Goal: Information Seeking & Learning: Understand process/instructions

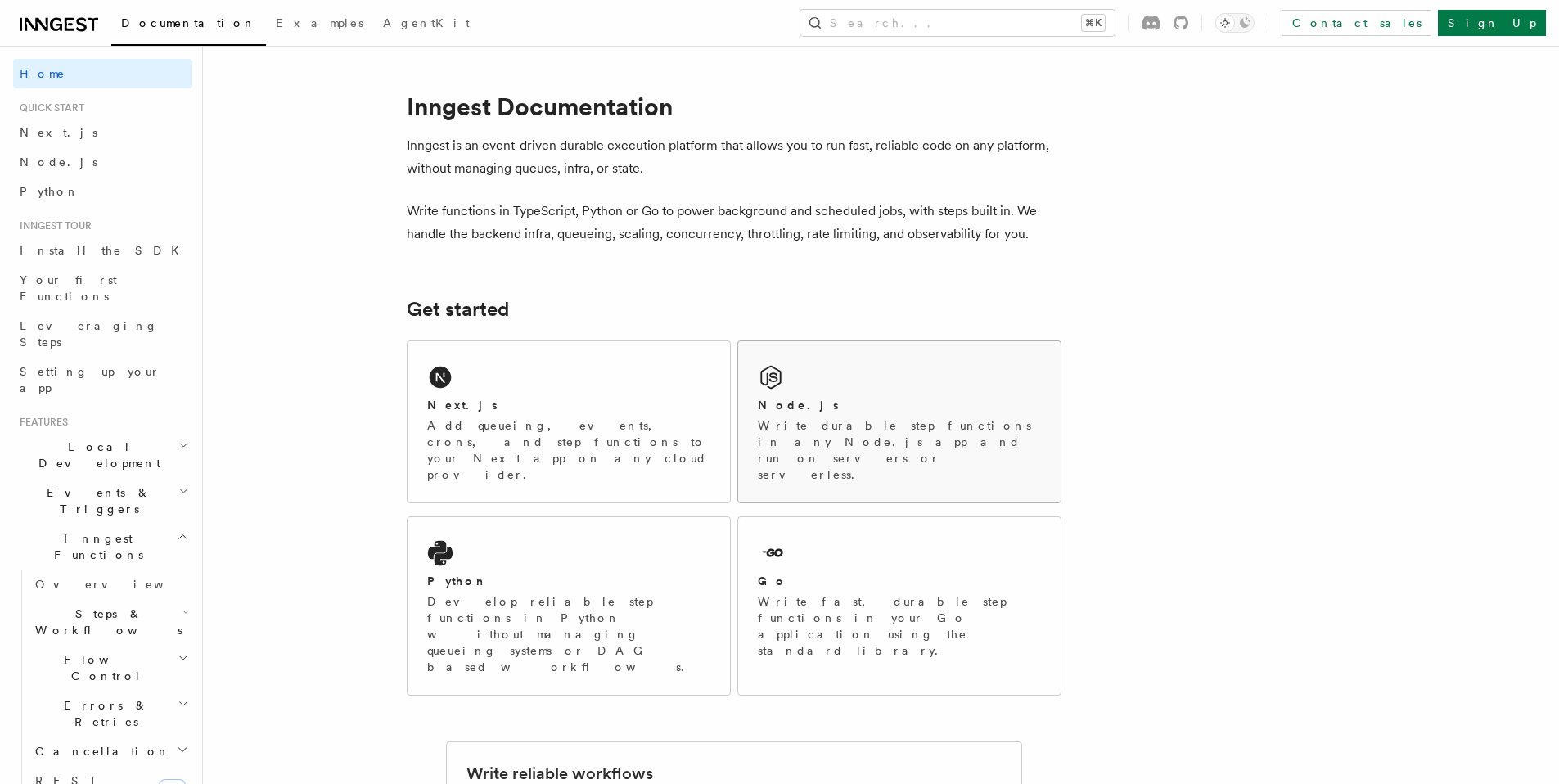
click at [972, 387] on div "Node.js Write durable step functions in any Node.js app and run on servers or s…" at bounding box center [900, 421] width 323 height 161
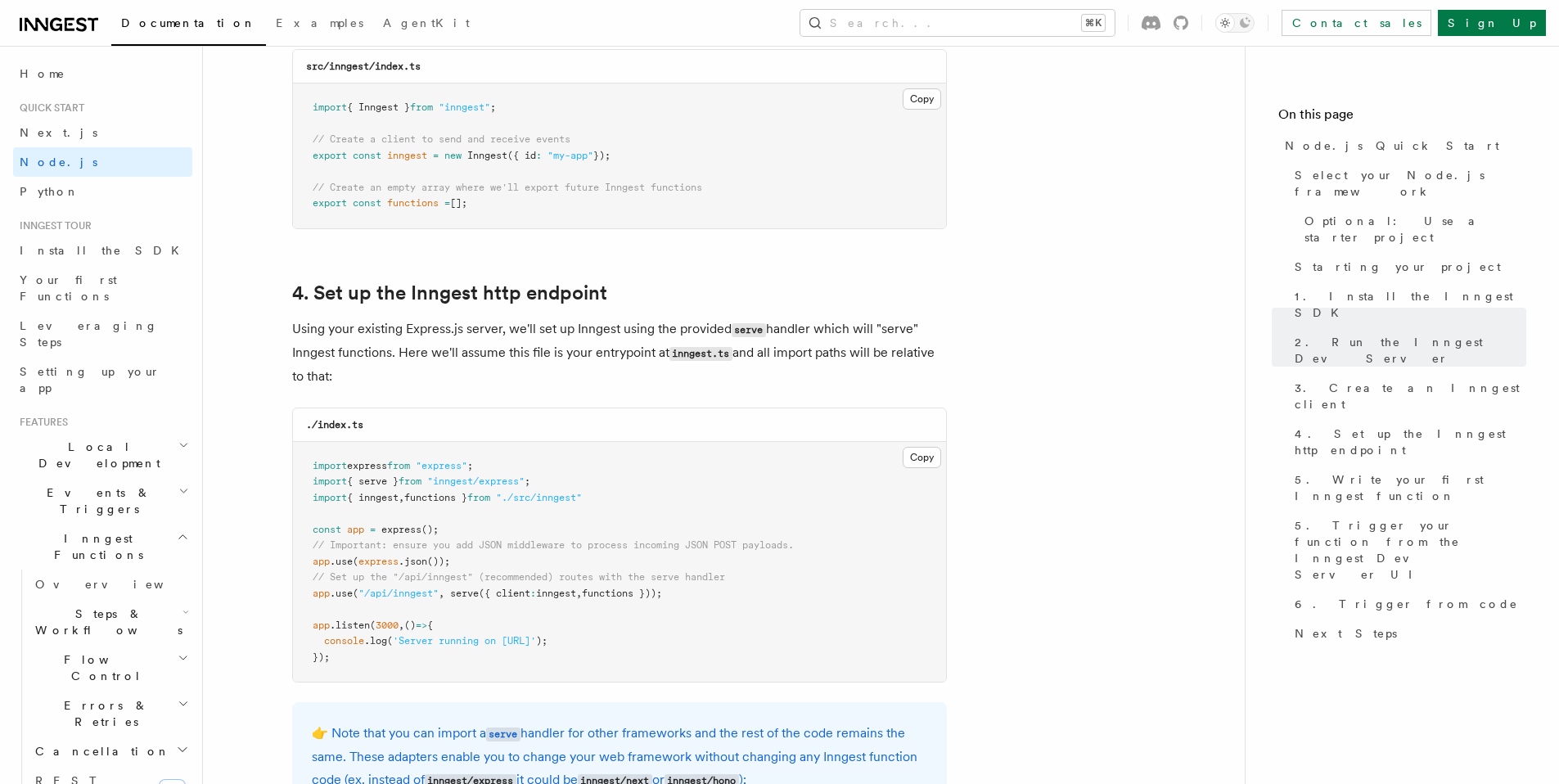
scroll to position [2272, 0]
click at [151, 432] on h2 "Local Development" at bounding box center [103, 455] width 180 height 46
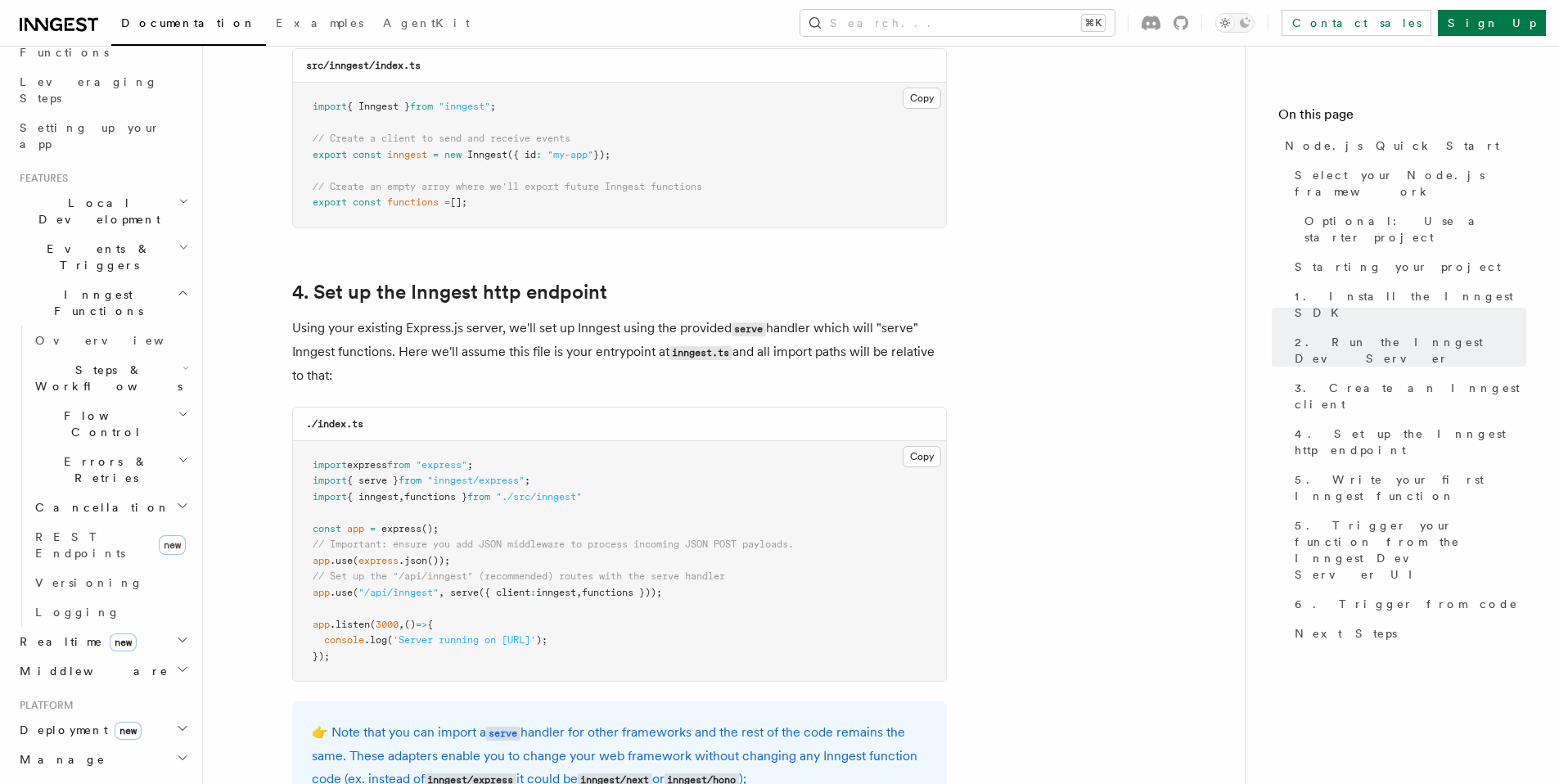
scroll to position [245, 0]
click at [64, 720] on span "Deployment new" at bounding box center [77, 728] width 129 height 16
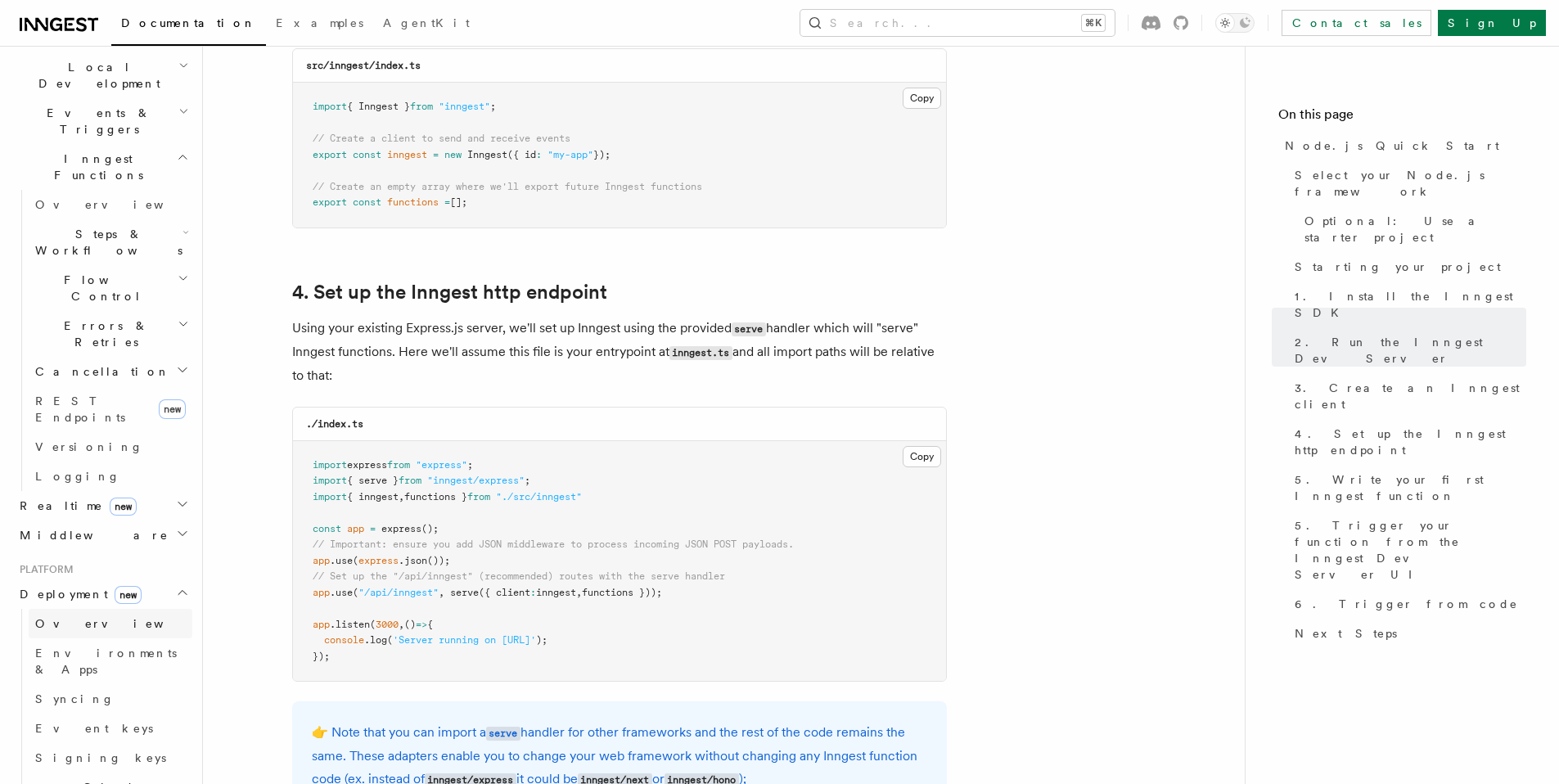
scroll to position [401, 0]
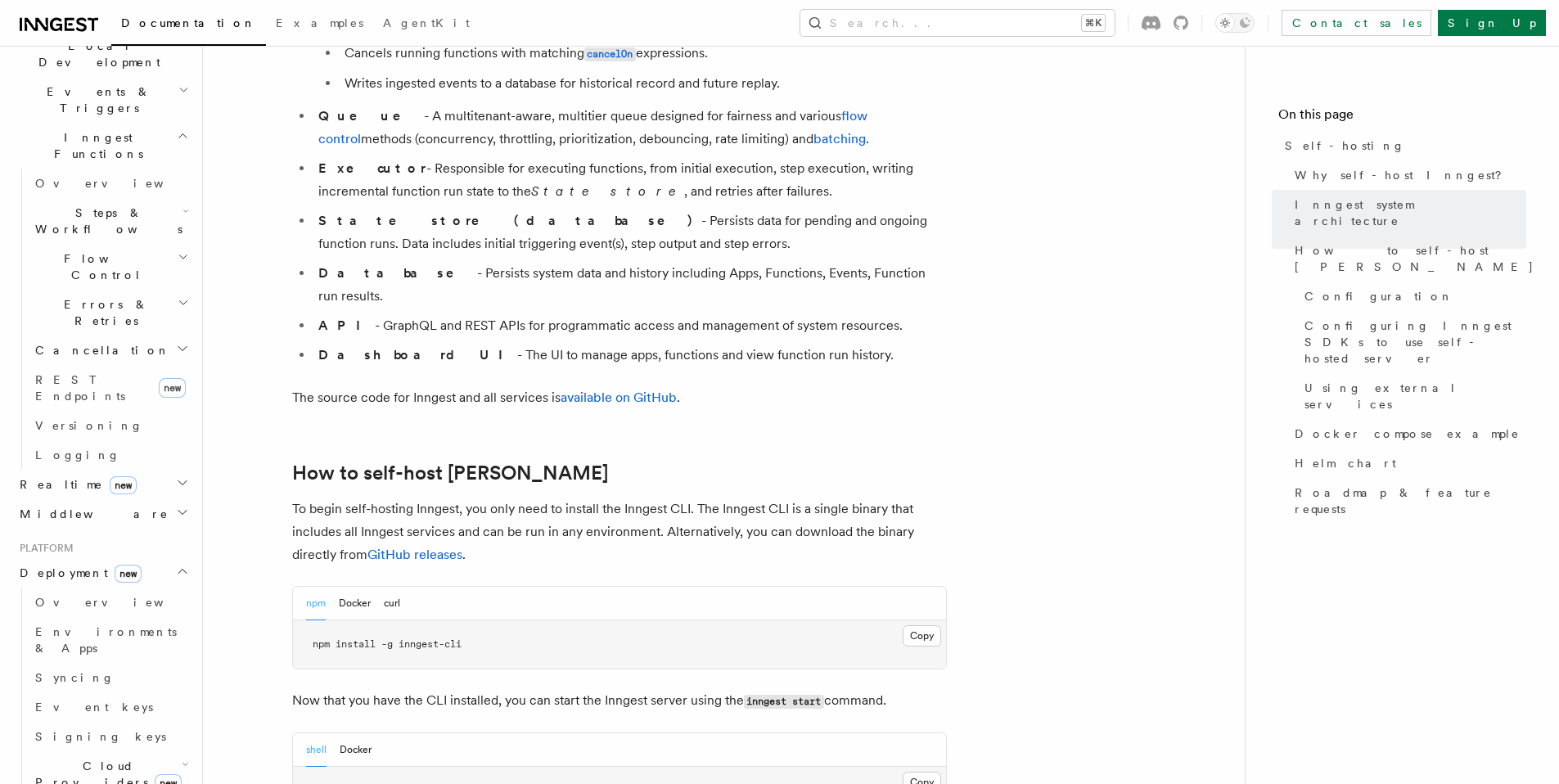
scroll to position [1269, 0]
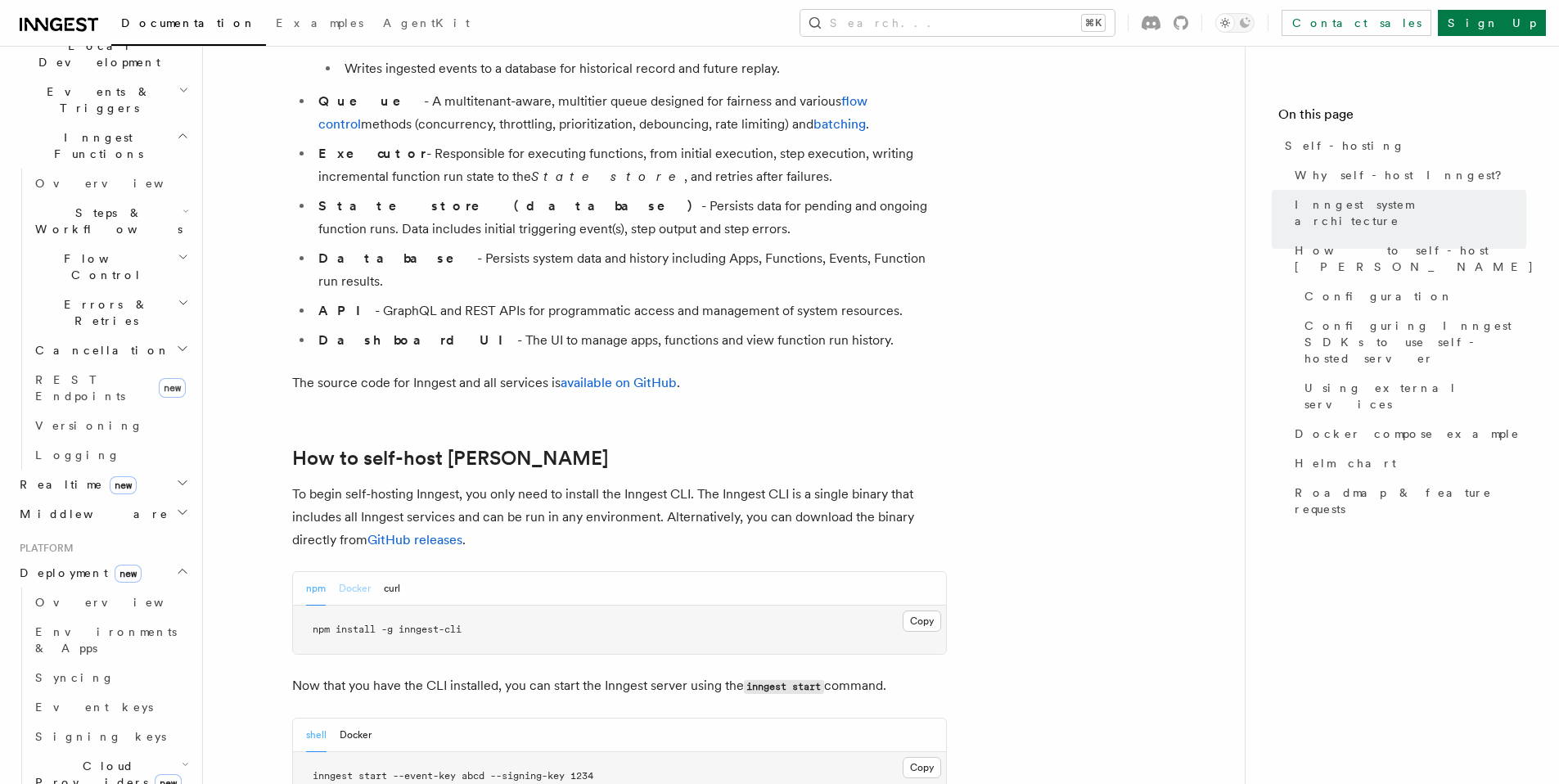
click at [357, 572] on button "Docker" at bounding box center [354, 588] width 32 height 33
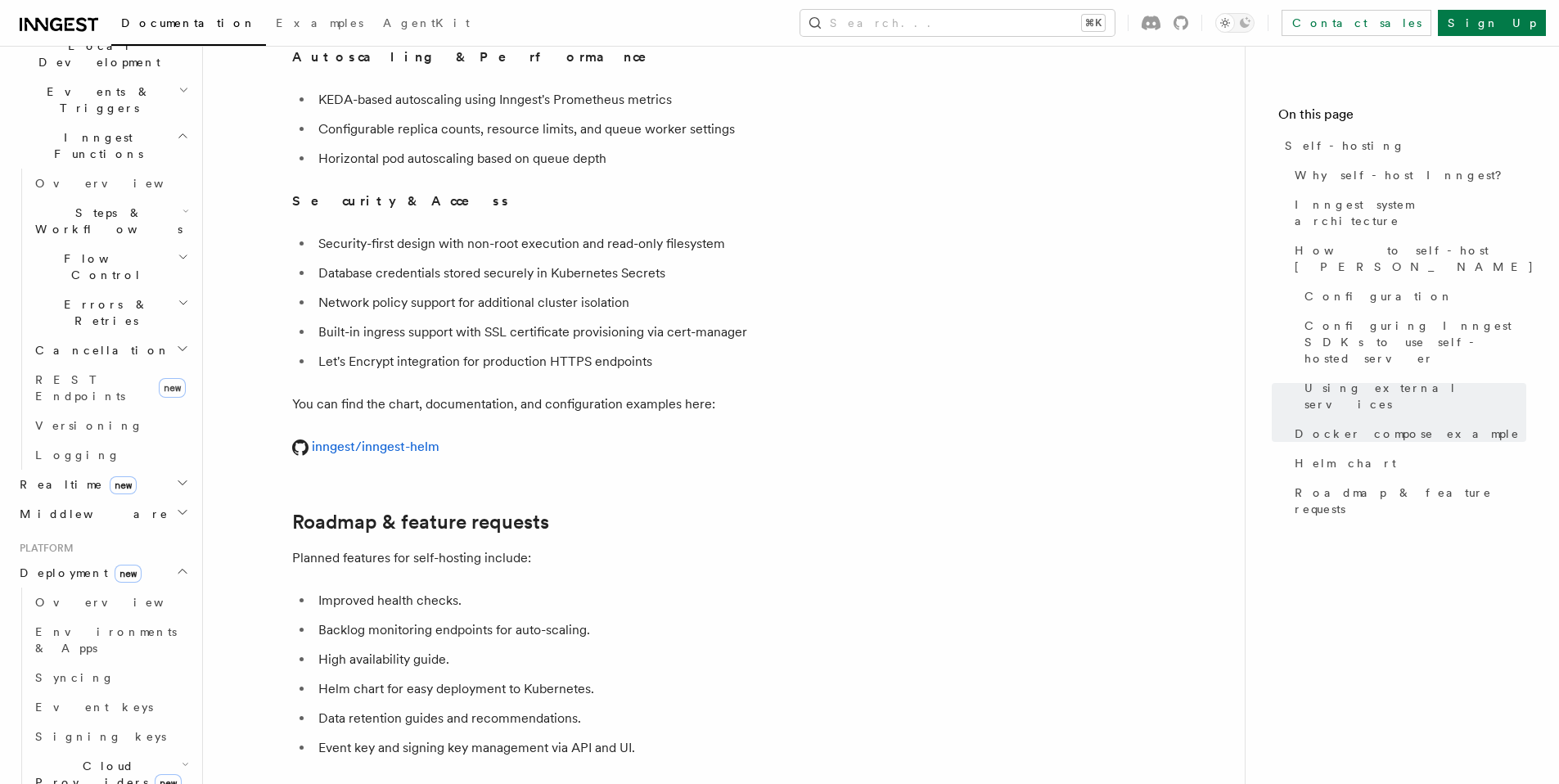
scroll to position [5780, 0]
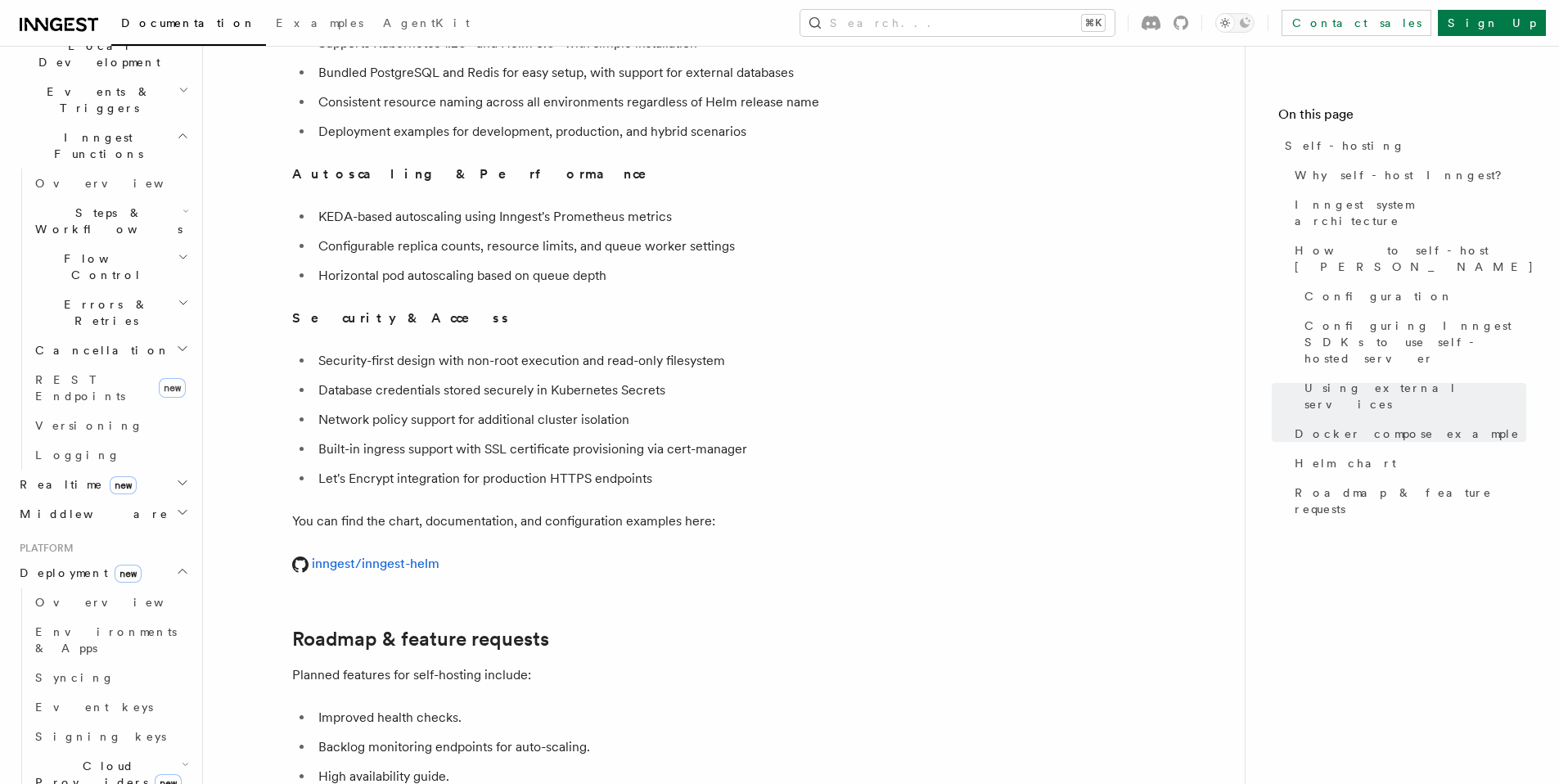
click at [400, 552] on p "inngest/inngest-helm" at bounding box center [619, 563] width 654 height 23
click at [400, 556] on link "inngest/inngest-helm" at bounding box center [366, 563] width 147 height 15
